Goal: Find specific page/section: Find specific page/section

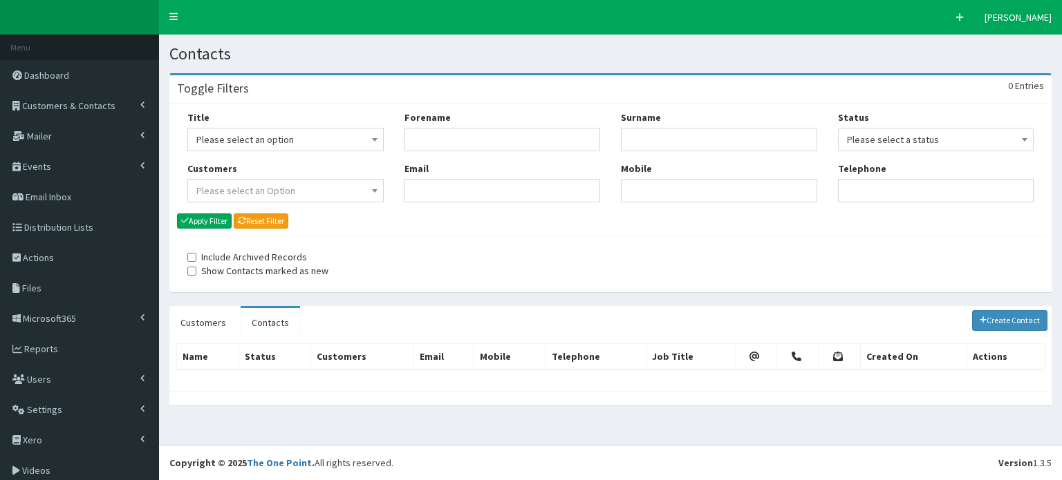
click at [427, 137] on input "Forename" at bounding box center [502, 140] width 196 height 24
type input "[PERSON_NAME]"
click at [638, 140] on input "Surname" at bounding box center [719, 140] width 196 height 24
type input "speedy"
click at [177, 214] on button "Apply Filter" at bounding box center [204, 221] width 55 height 15
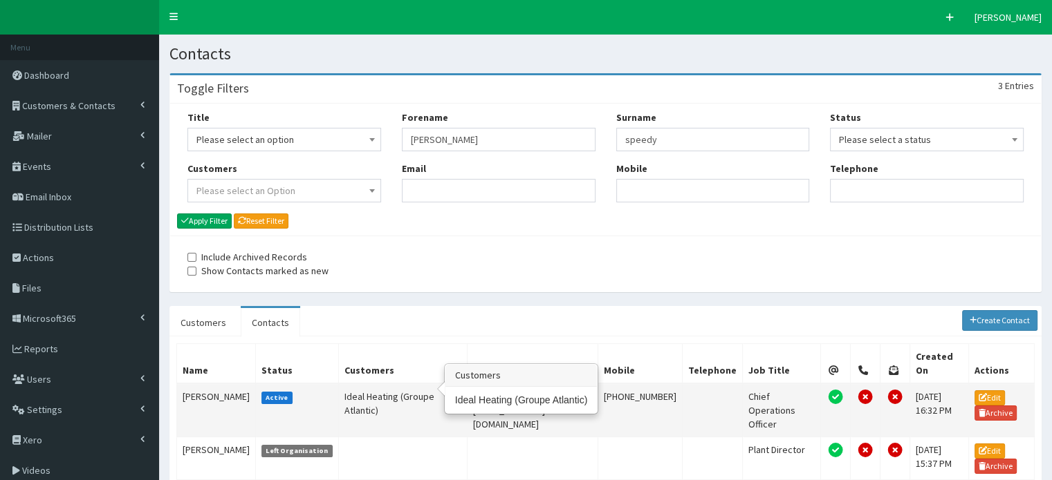
click at [356, 384] on td "Ideal Heating (Groupe Atlantic)" at bounding box center [402, 411] width 129 height 54
click at [199, 384] on td "Jason Speedy" at bounding box center [216, 411] width 79 height 54
